Goal: Information Seeking & Learning: Learn about a topic

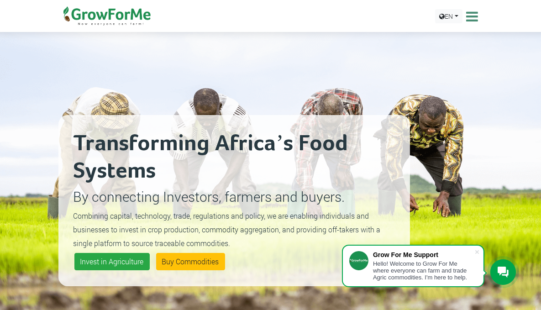
click at [0, 0] on link "How To" at bounding box center [0, 0] width 0 height 0
